Goal: Browse casually

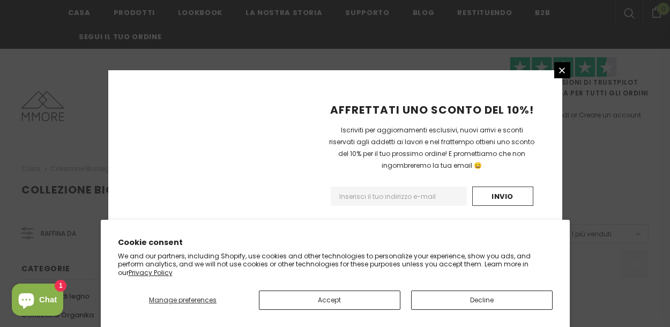
scroll to position [794, 0]
